Goal: Transaction & Acquisition: Download file/media

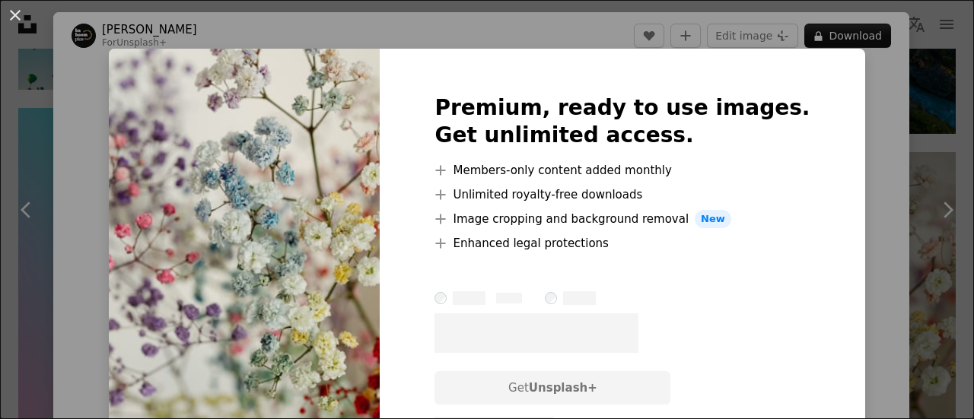
scroll to position [228, 0]
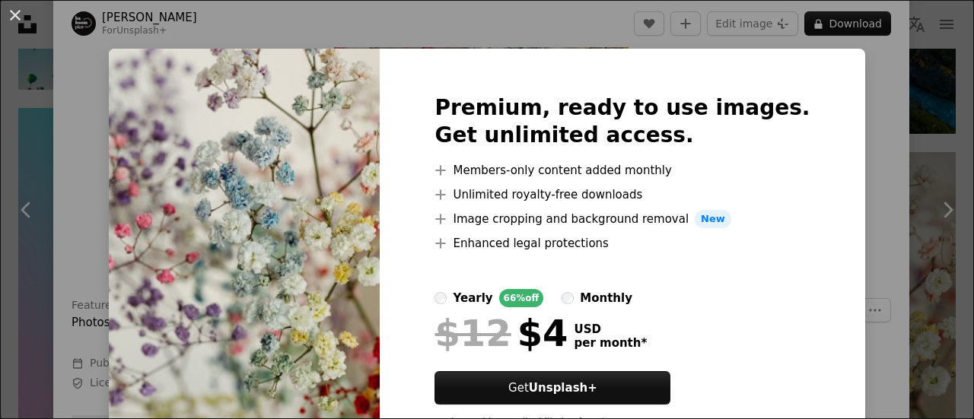
click at [380, 305] on img at bounding box center [244, 268] width 271 height 438
click at [844, 265] on div "An X shape Premium, ready to use images. Get unlimited access. A plus sign Memb…" at bounding box center [487, 209] width 974 height 419
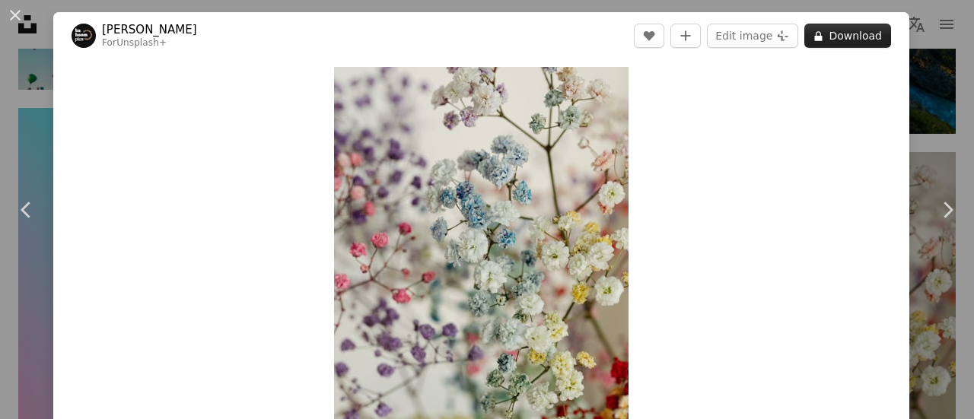
click at [808, 43] on button "A lock Download" at bounding box center [847, 36] width 87 height 24
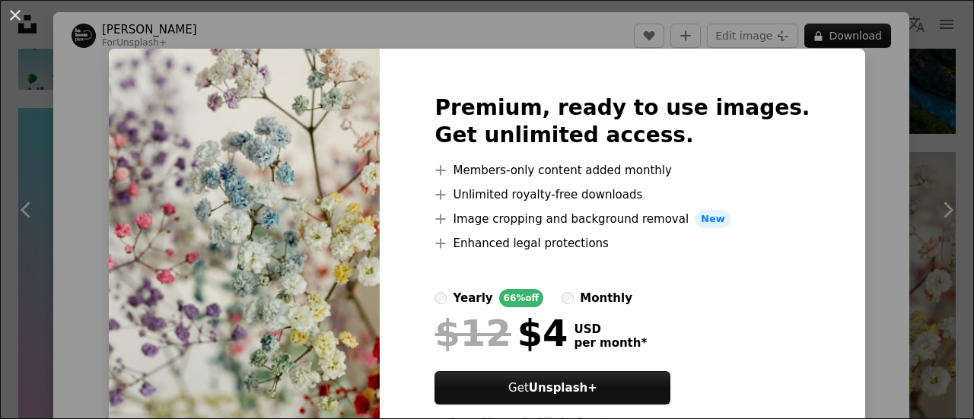
click at [316, 200] on img at bounding box center [244, 268] width 271 height 438
click at [829, 187] on div "An X shape Premium, ready to use images. Get unlimited access. A plus sign Memb…" at bounding box center [487, 209] width 974 height 419
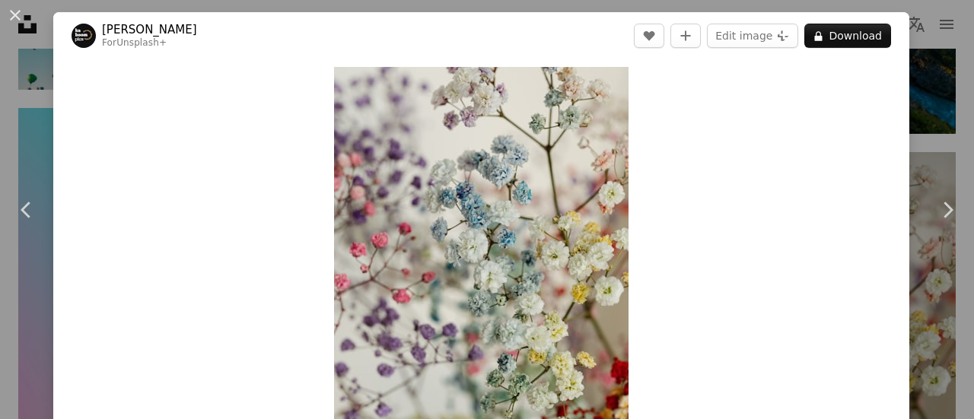
click at [929, 127] on div "An X shape Chevron left Chevron right [PERSON_NAME] For Unsplash+ A heart A plu…" at bounding box center [487, 209] width 974 height 419
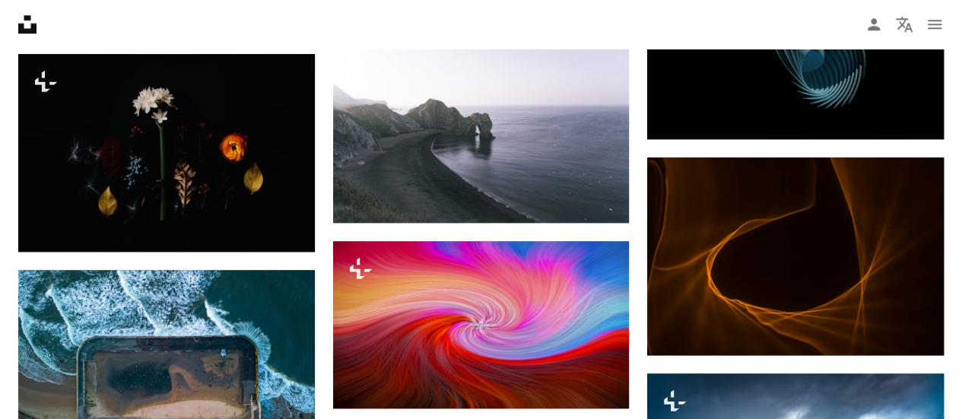
scroll to position [38412, 0]
